Goal: Transaction & Acquisition: Download file/media

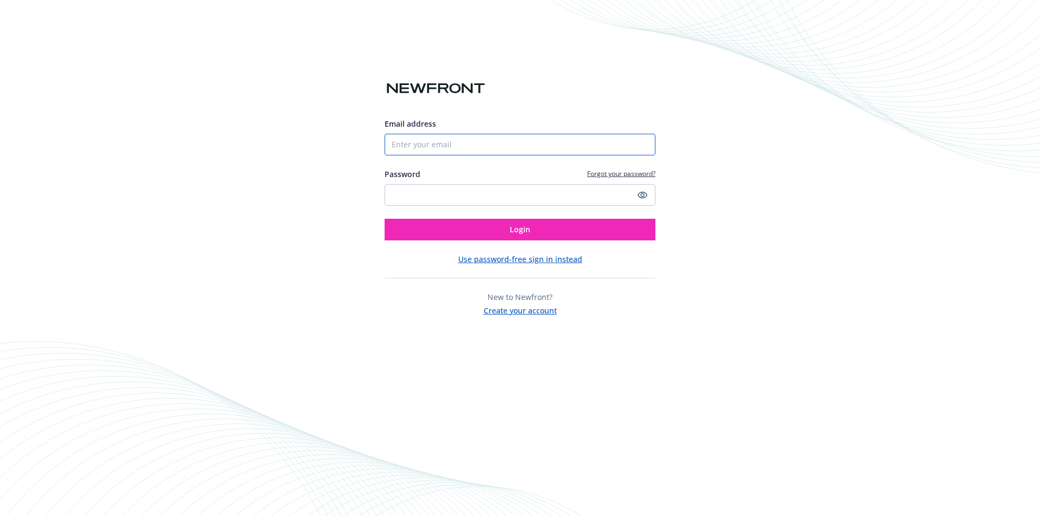
click at [548, 149] on input "Email address" at bounding box center [520, 145] width 271 height 22
type input "[EMAIL_ADDRESS][DOMAIN_NAME]"
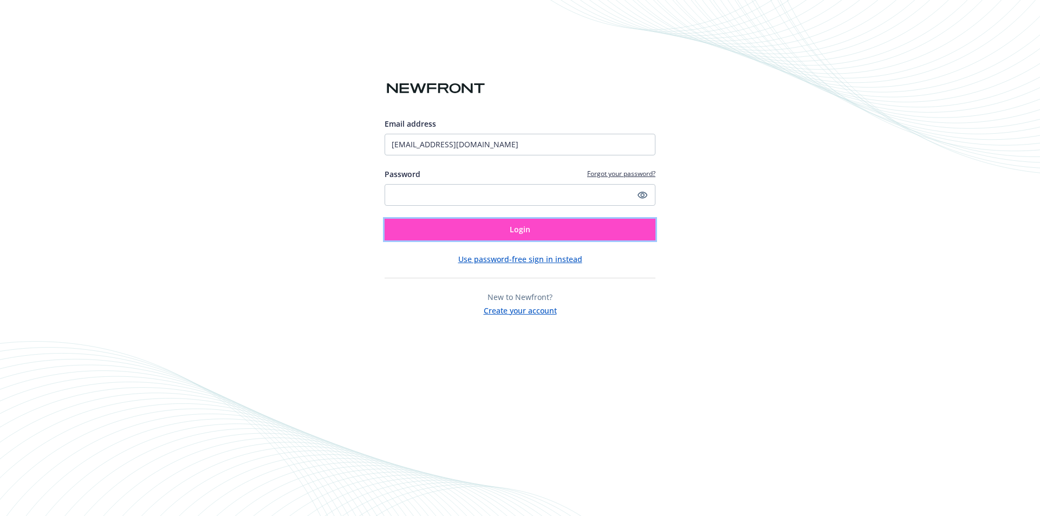
click at [518, 231] on span "Login" at bounding box center [520, 229] width 21 height 10
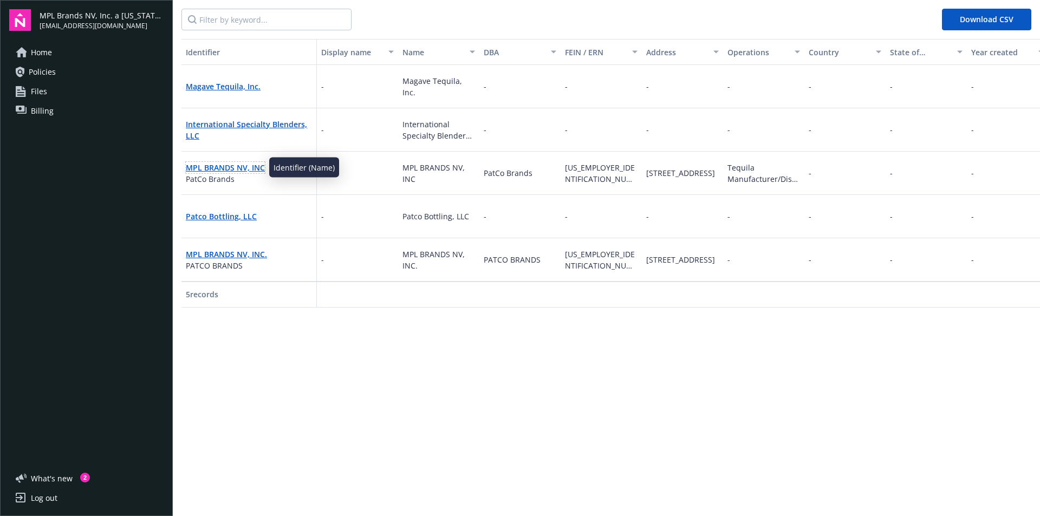
click at [249, 170] on link "MPL BRANDS NV, INC" at bounding box center [225, 167] width 79 height 10
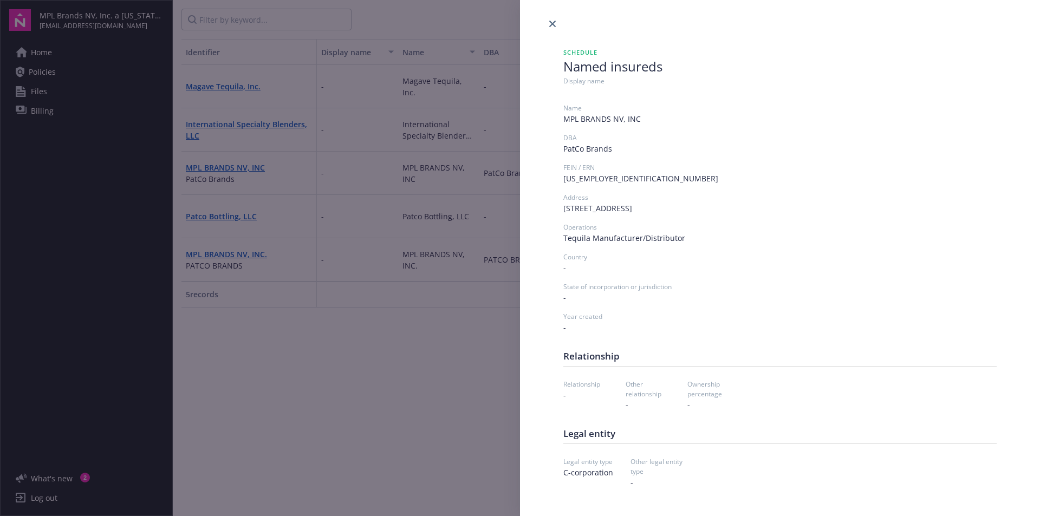
click at [370, 372] on div "Schedule Named insureds Display name Name MPL BRANDS NV, INC DBA PatCo Brands F…" at bounding box center [520, 258] width 1040 height 516
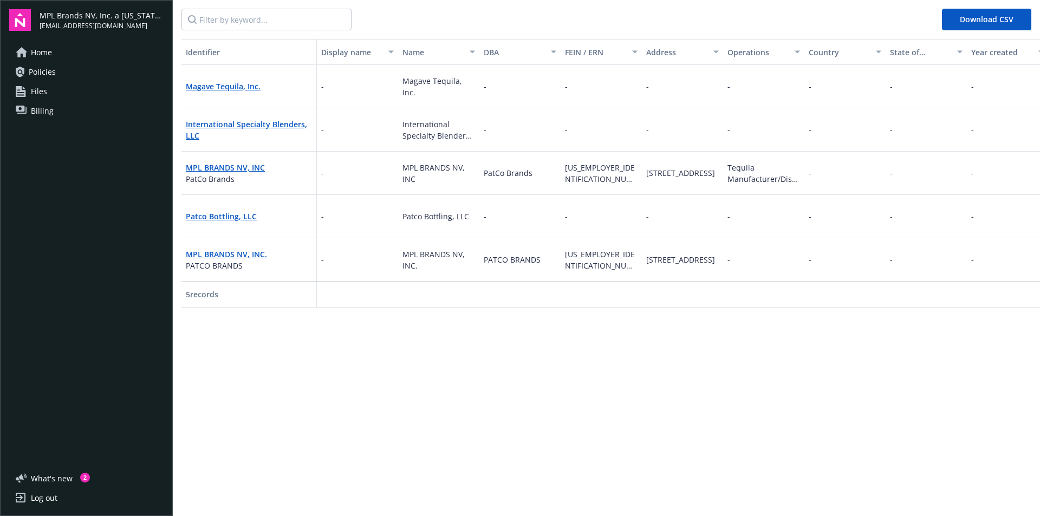
click at [48, 72] on span "Policies" at bounding box center [42, 71] width 27 height 17
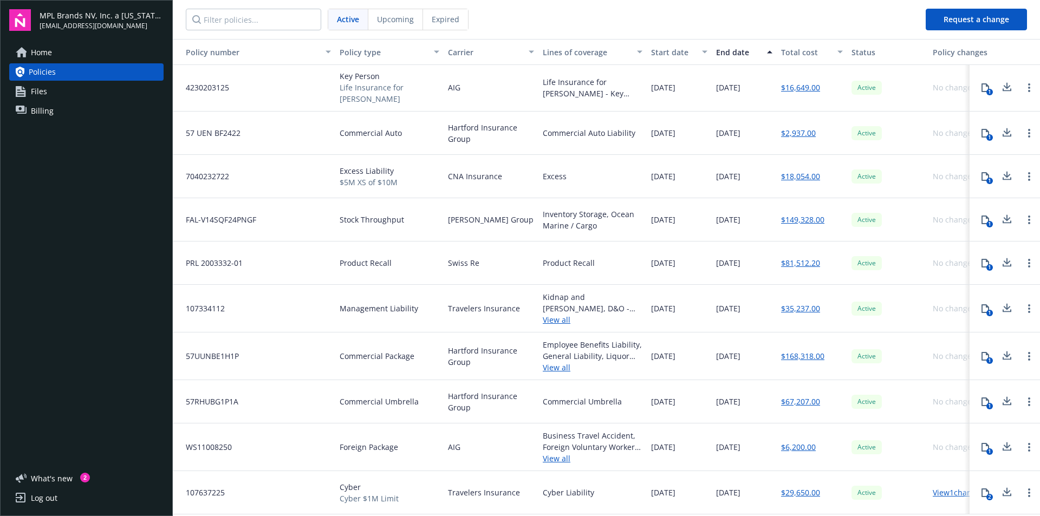
scroll to position [9, 0]
click at [1000, 349] on icon at bounding box center [1006, 356] width 13 height 14
click at [1001, 395] on icon at bounding box center [1006, 402] width 13 height 14
click at [1000, 176] on icon at bounding box center [1006, 178] width 13 height 14
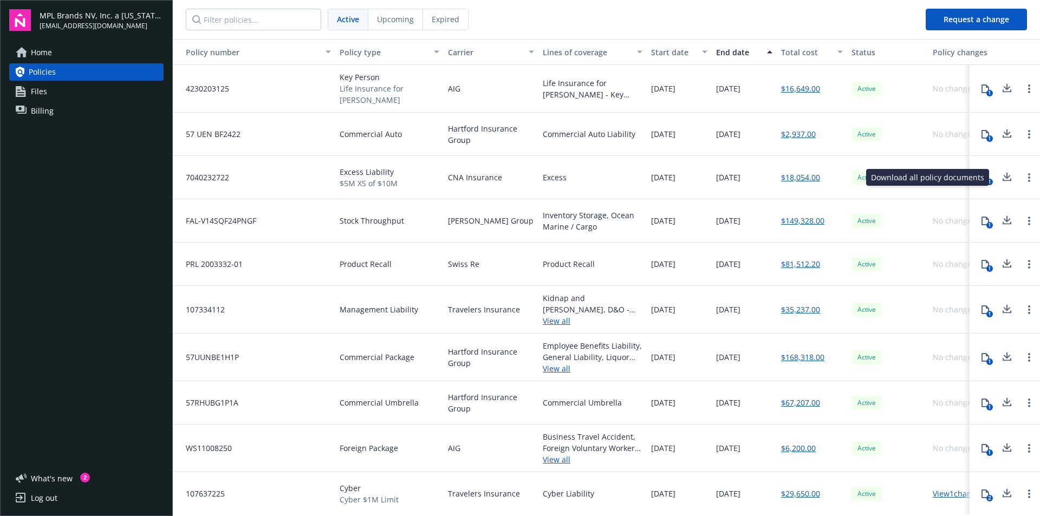
click at [1004, 132] on icon at bounding box center [1007, 132] width 7 height 6
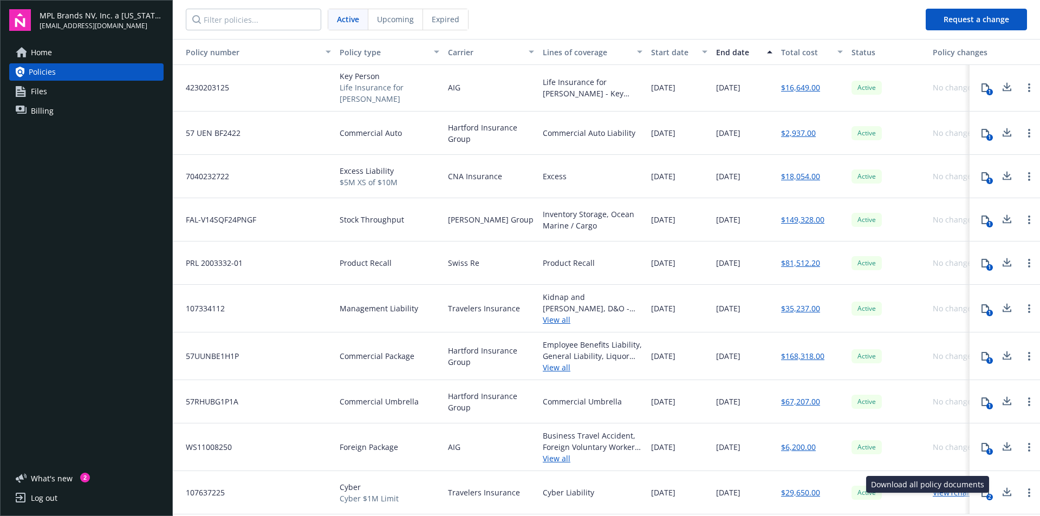
click at [1000, 486] on icon at bounding box center [1006, 493] width 13 height 14
click at [1000, 447] on icon at bounding box center [1006, 448] width 13 height 14
click at [1003, 268] on icon at bounding box center [1007, 266] width 9 height 3
click at [1000, 223] on icon at bounding box center [1006, 221] width 13 height 14
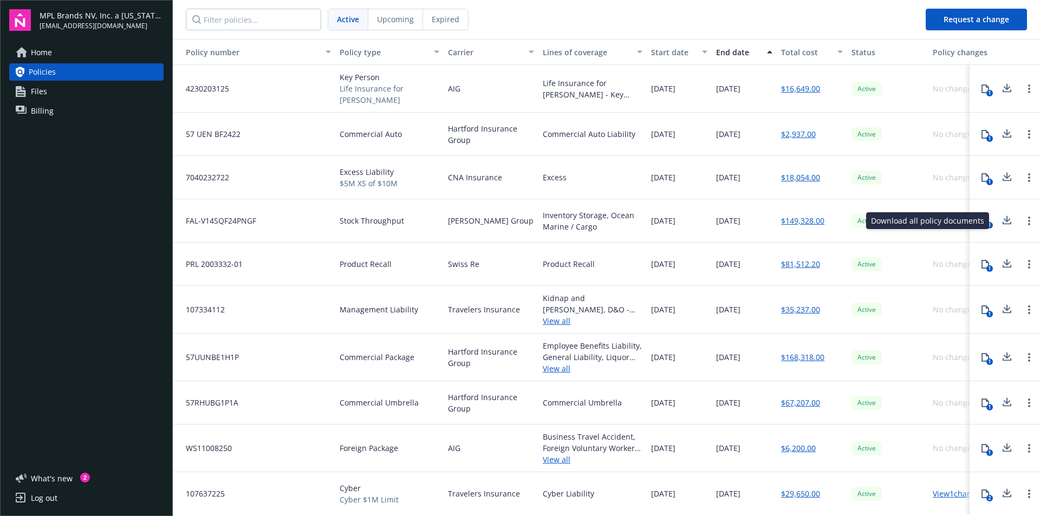
click at [1004, 313] on icon at bounding box center [1006, 310] width 13 height 14
click at [1003, 89] on icon at bounding box center [1006, 89] width 13 height 14
click at [974, 94] on button "1" at bounding box center [985, 89] width 22 height 22
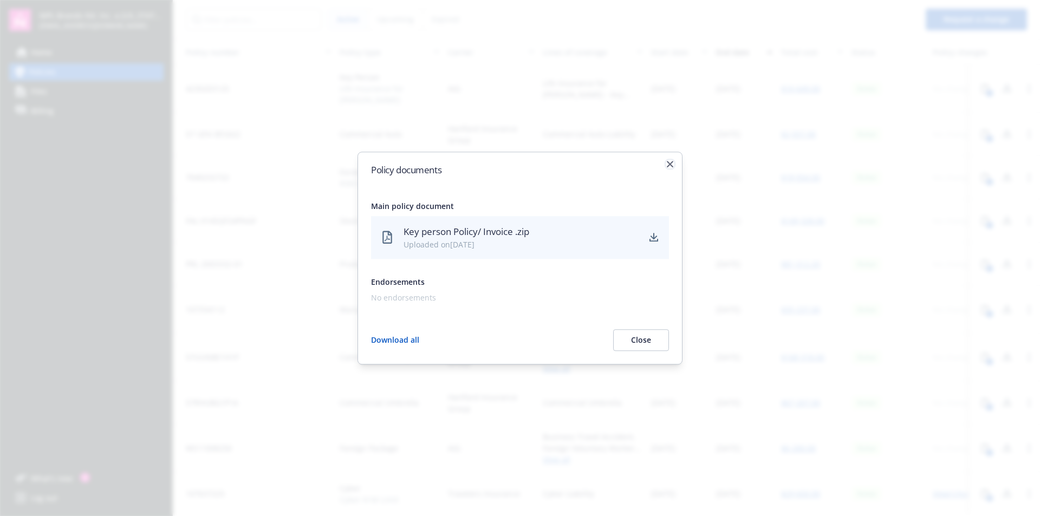
click at [672, 164] on icon "button" at bounding box center [670, 164] width 6 height 6
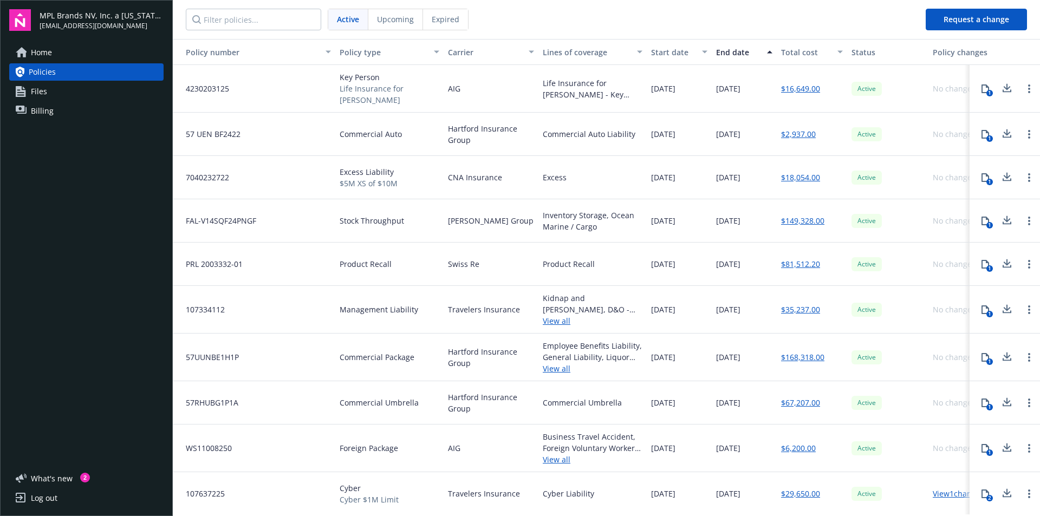
click at [65, 334] on div "Home Policies Files Billing" at bounding box center [86, 249] width 154 height 411
click at [889, 23] on nav "Active Upcoming Expired" at bounding box center [545, 19] width 744 height 39
